Goal: Check status

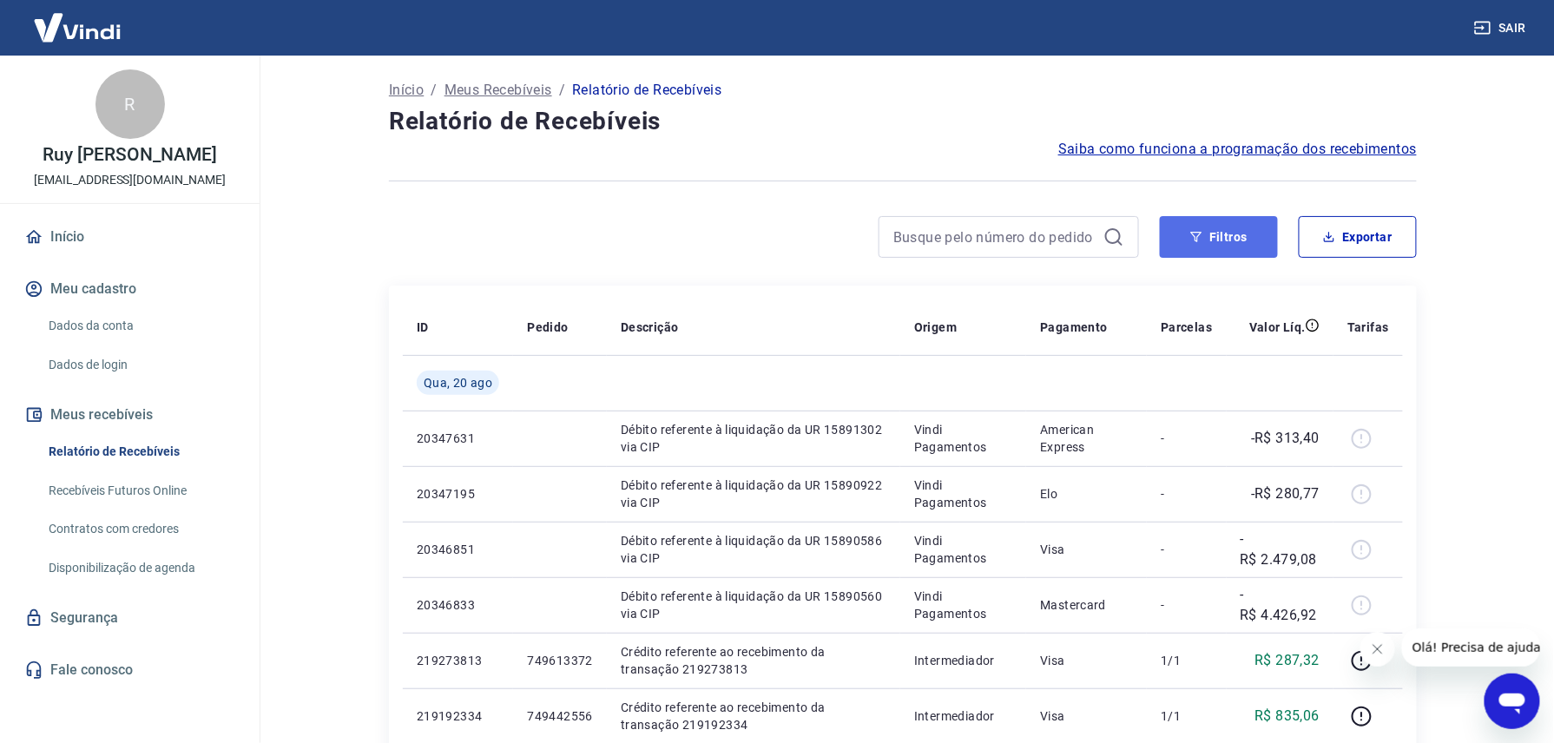
click at [1193, 231] on icon "button" at bounding box center [1197, 237] width 12 height 12
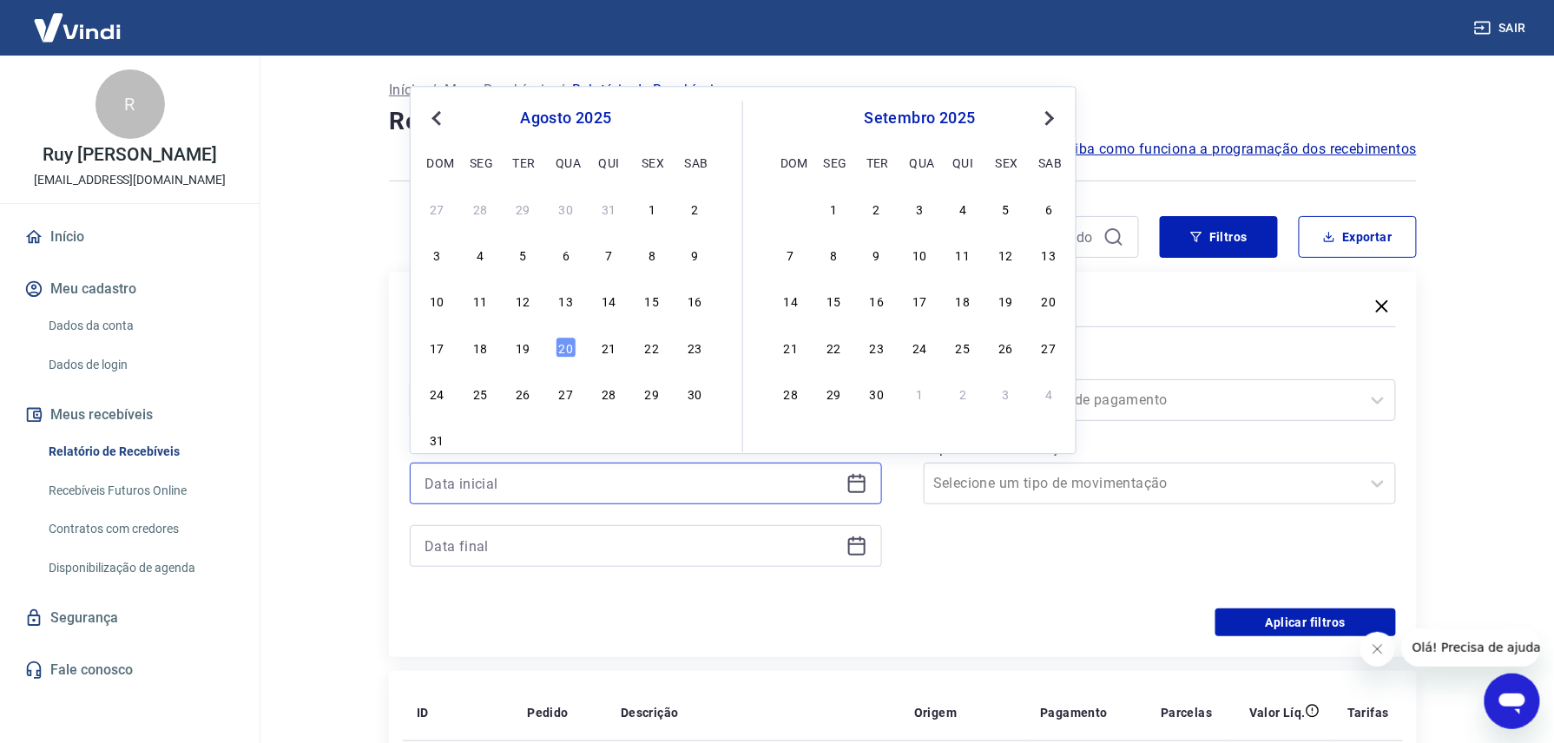
click at [599, 478] on input at bounding box center [632, 484] width 415 height 26
click at [522, 302] on div "12" at bounding box center [523, 301] width 21 height 21
type input "[DATE]"
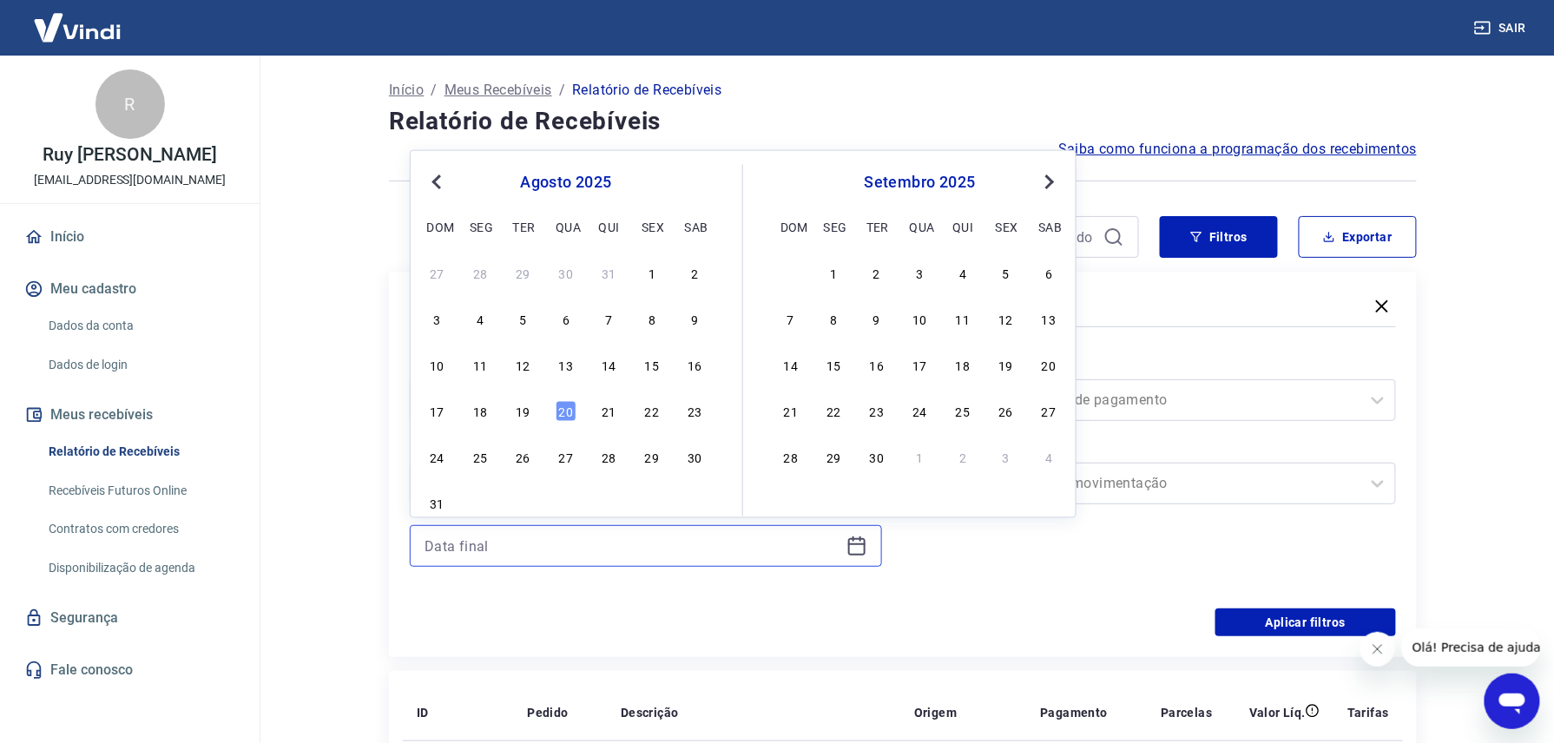
click at [479, 547] on input at bounding box center [632, 546] width 415 height 26
click at [526, 369] on div "12" at bounding box center [523, 364] width 21 height 21
type input "[DATE]"
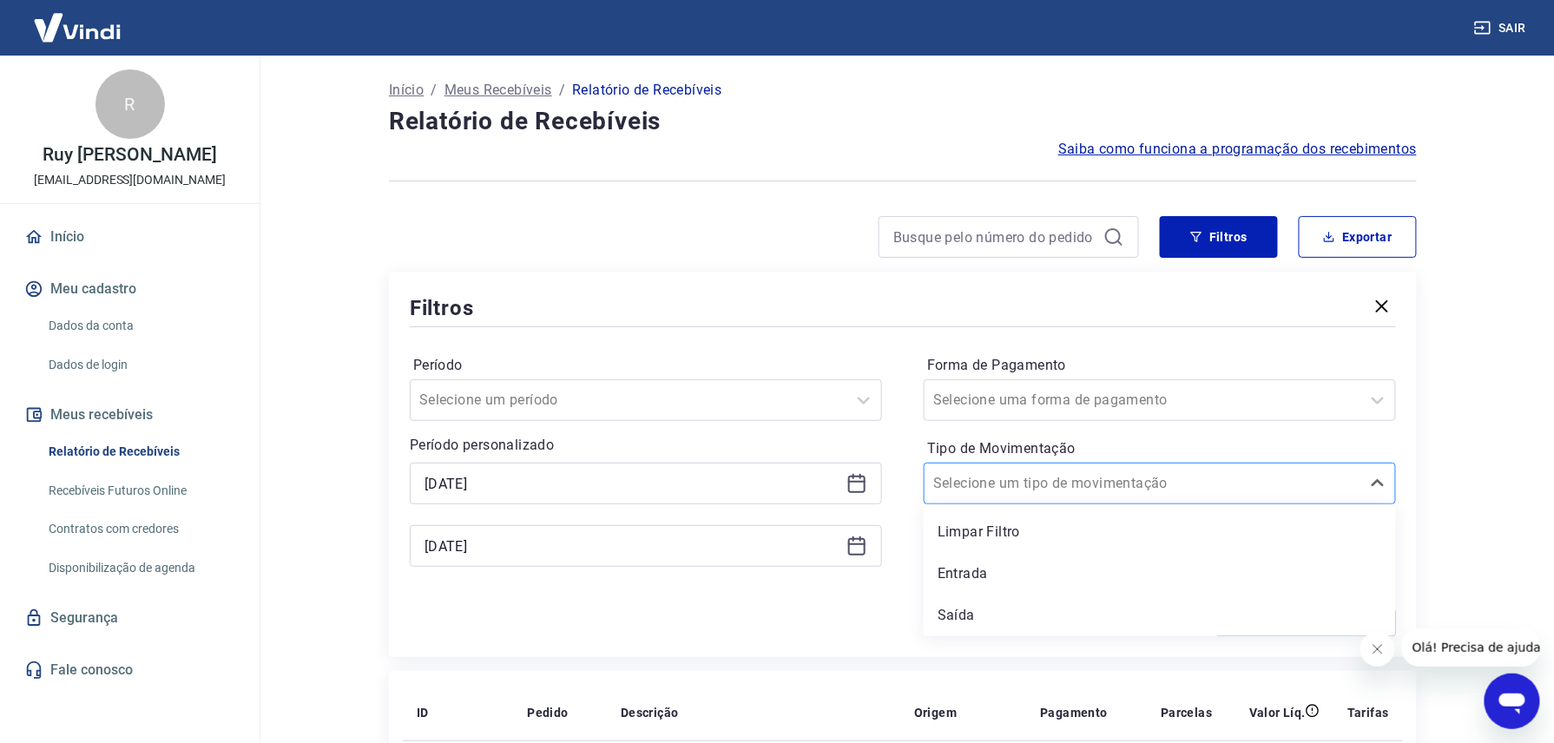
click at [966, 498] on div "Selecione um tipo de movimentação" at bounding box center [1143, 483] width 436 height 31
click at [971, 584] on div "Entrada" at bounding box center [1160, 574] width 472 height 35
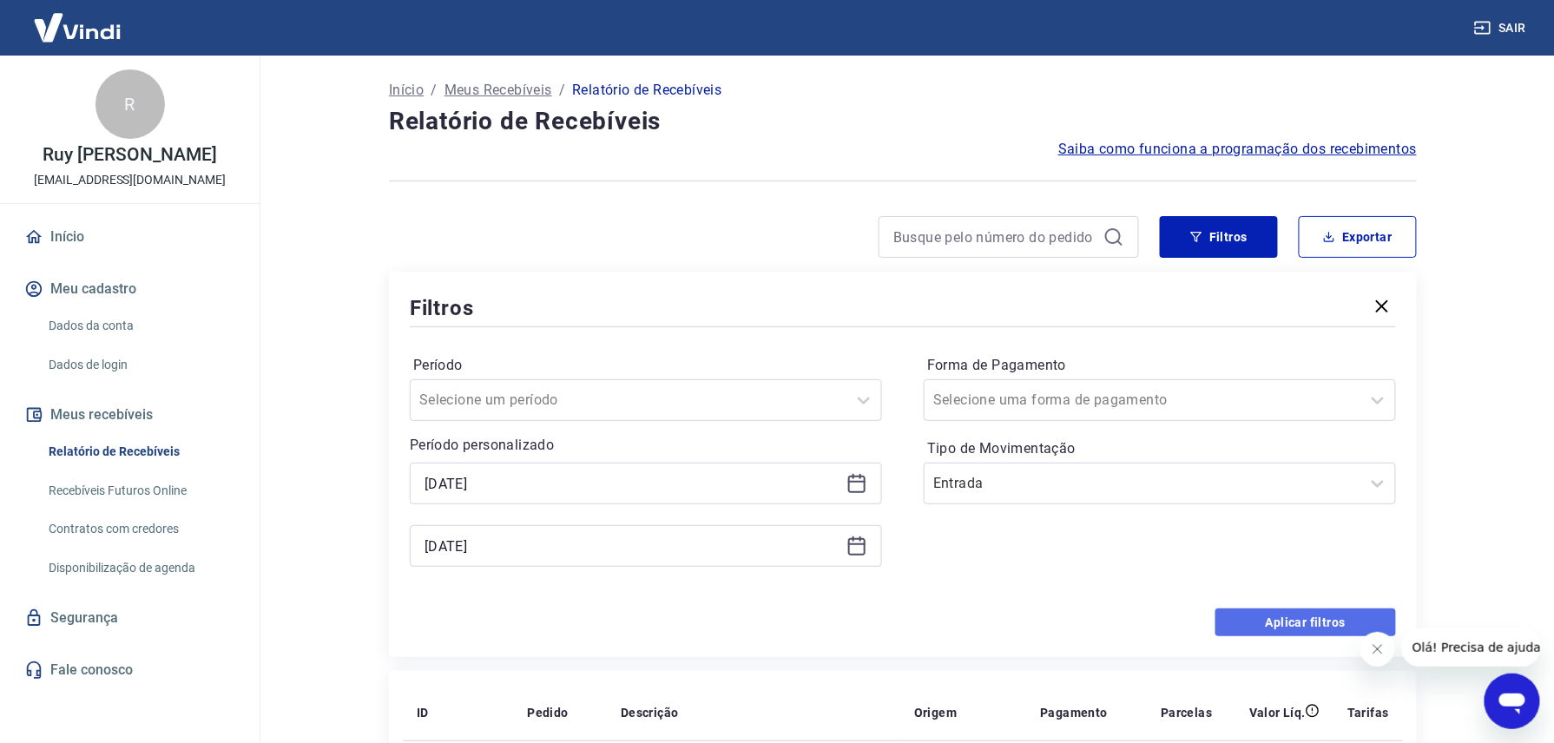
click at [1238, 620] on button "Aplicar filtros" at bounding box center [1306, 623] width 181 height 28
